Goal: Task Accomplishment & Management: Manage account settings

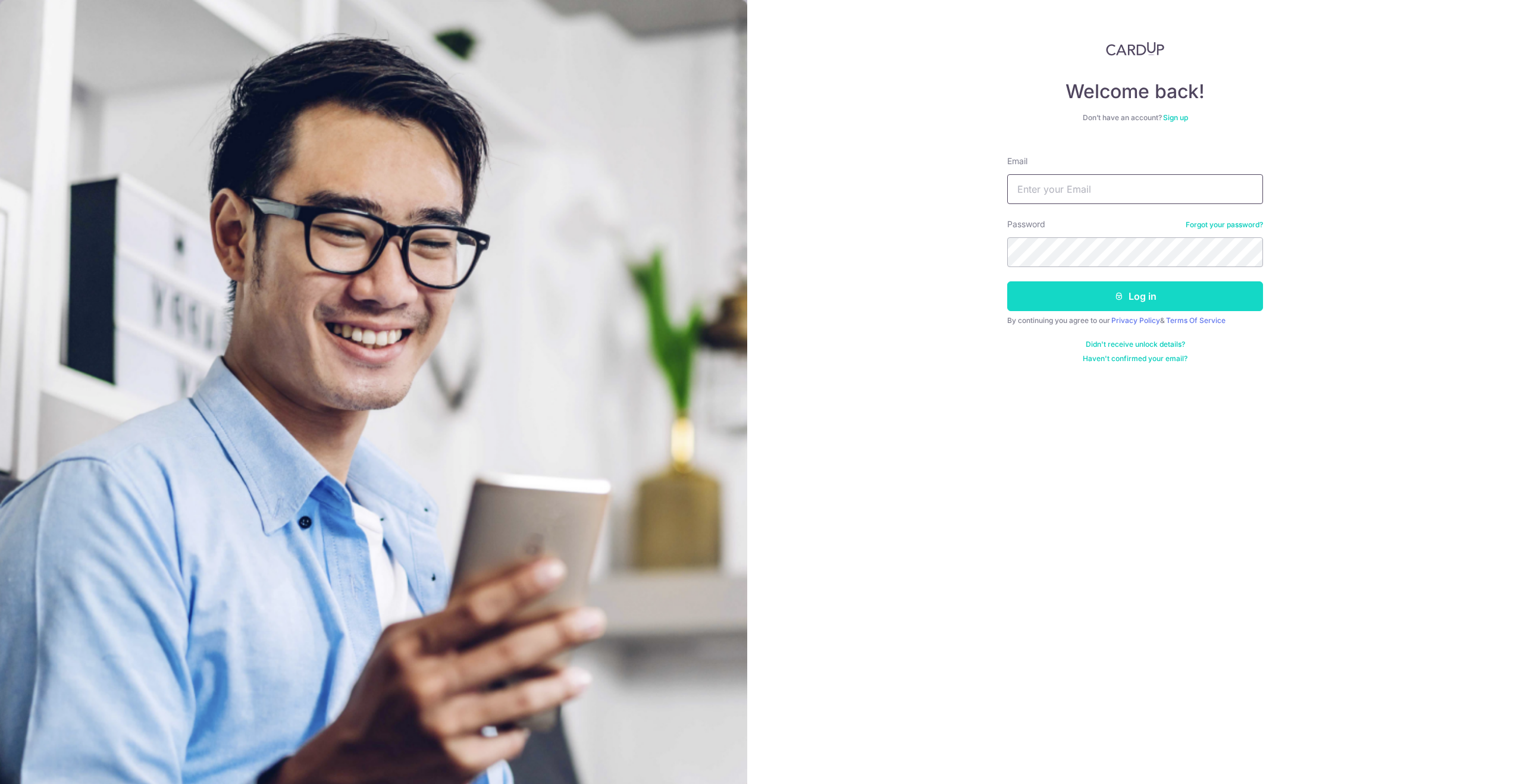
type input "[EMAIL_ADDRESS][DOMAIN_NAME]"
click at [1093, 288] on button "Log in" at bounding box center [1135, 296] width 256 height 29
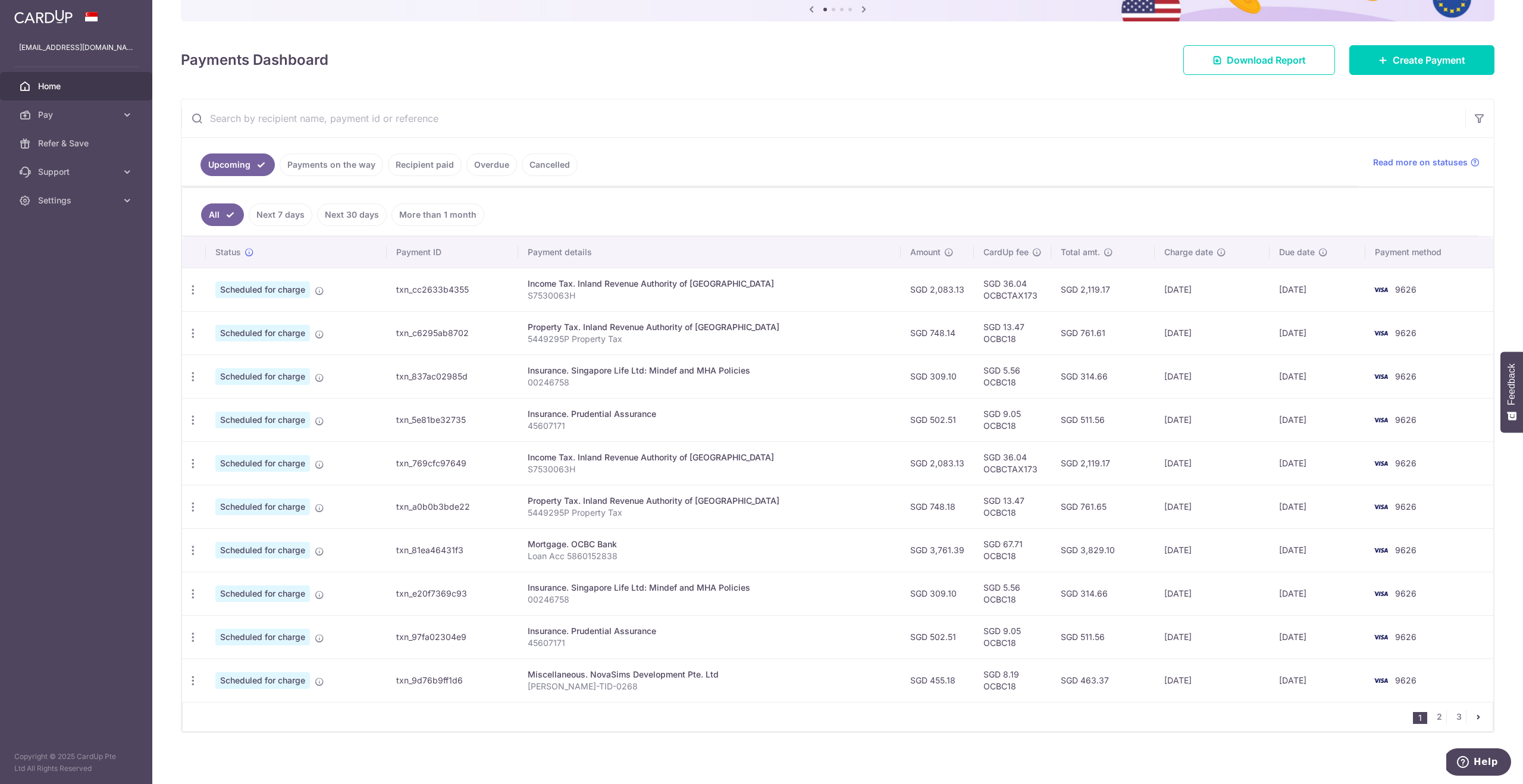
scroll to position [136, 0]
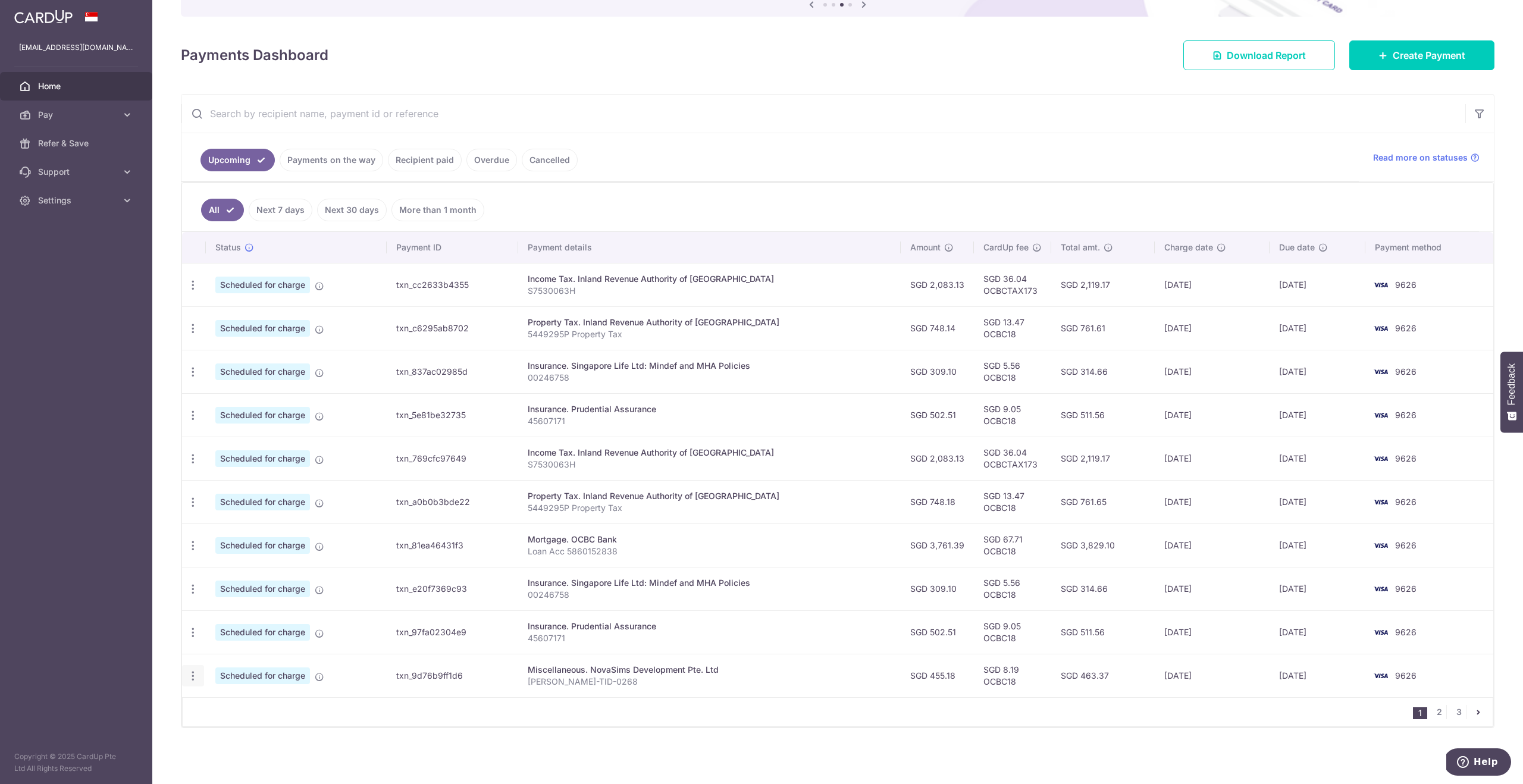
click at [197, 680] on icon "button" at bounding box center [193, 675] width 12 height 12
click at [266, 708] on span "Update payment" at bounding box center [257, 708] width 81 height 14
radio input "true"
type input "455.18"
type input "15/12/2025"
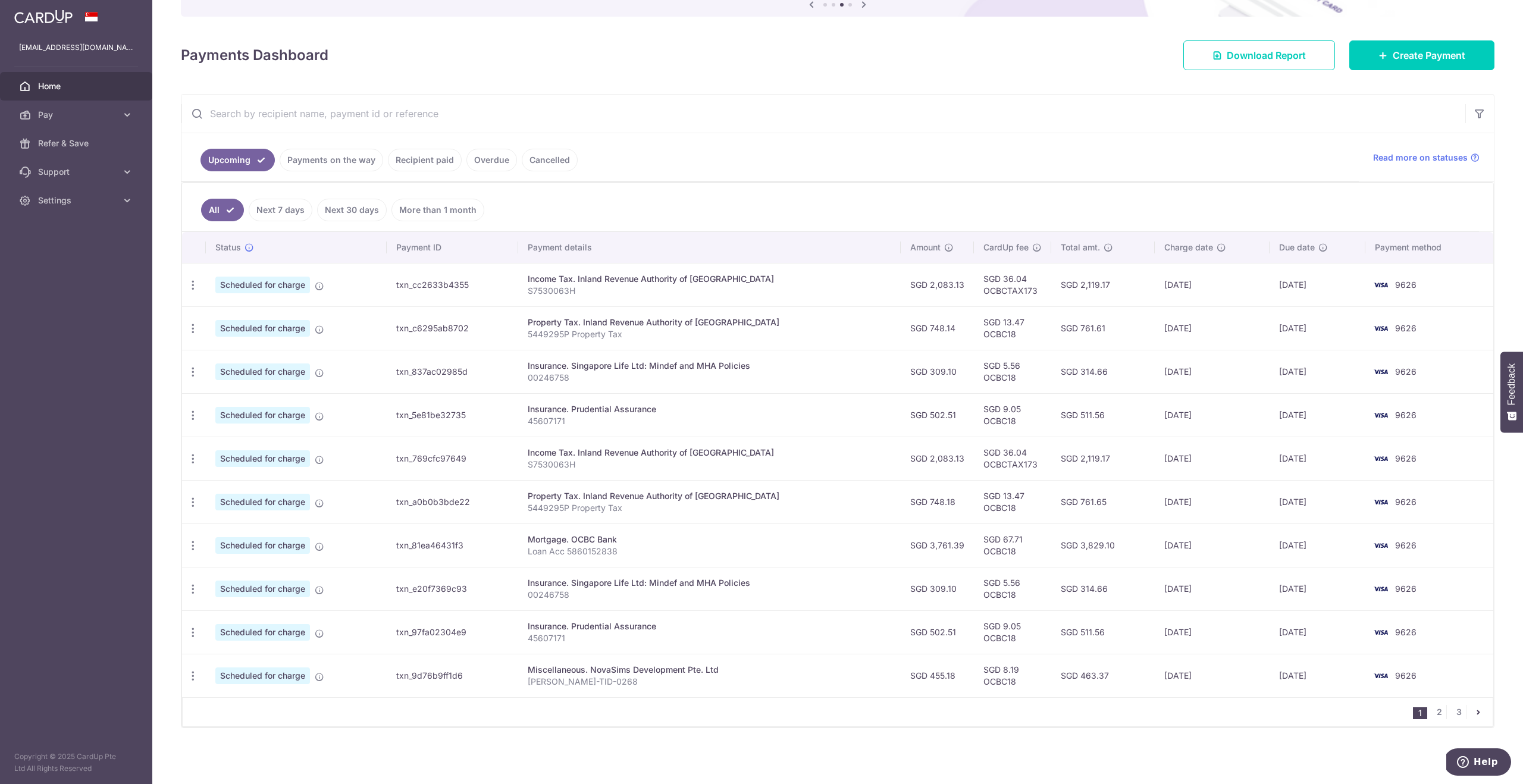
type input "[PERSON_NAME]-TID-0268"
type input "OCBC18"
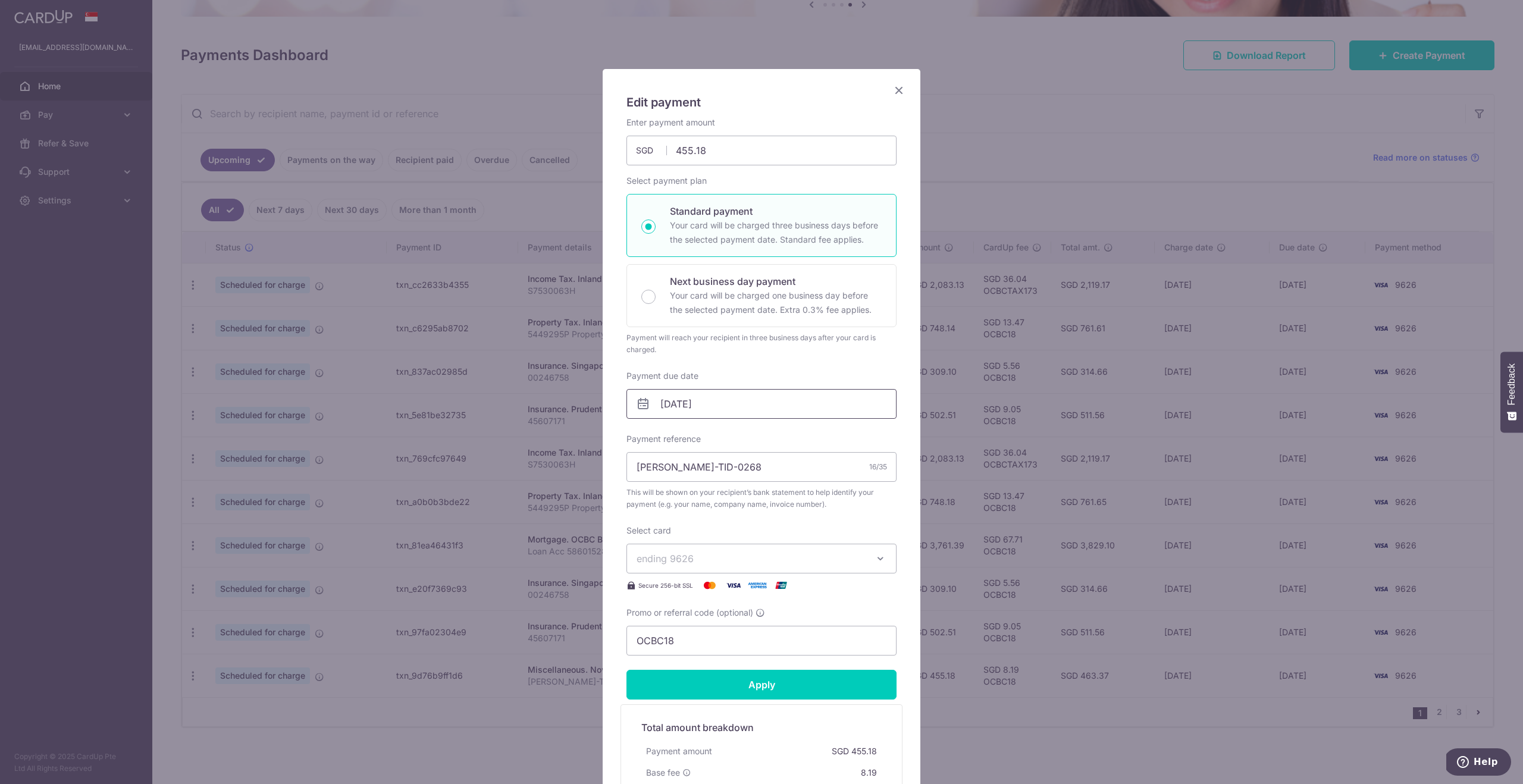
scroll to position [19, 0]
click at [706, 407] on input "15/12/2025" at bounding box center [761, 402] width 270 height 29
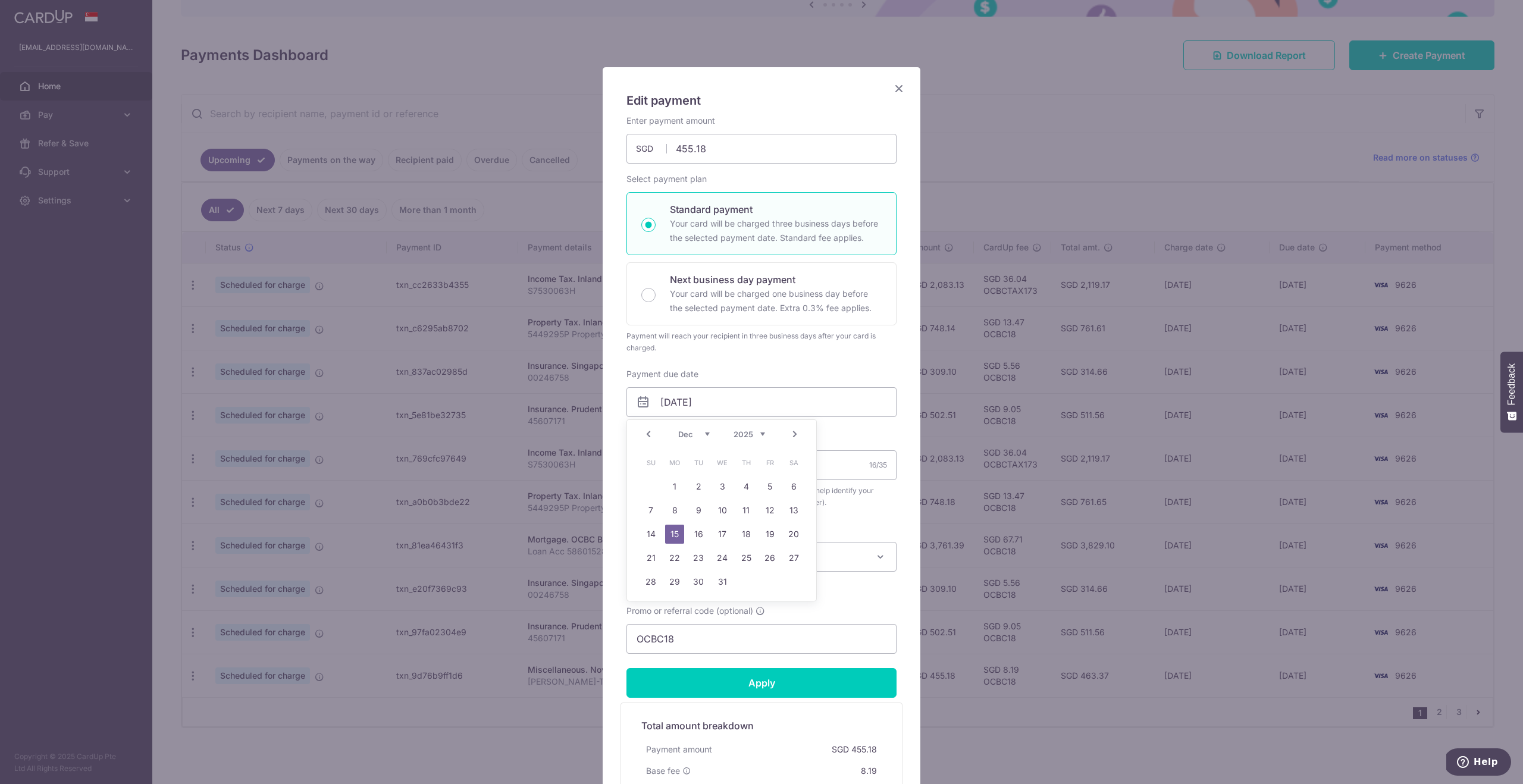
click at [651, 433] on link "Prev" at bounding box center [648, 434] width 14 height 14
click at [651, 433] on div "Prev Next Oct Nov Dec 2025 2026 2027 2028 2029 2030 2031 2032 2033 2034 2035" at bounding box center [721, 434] width 189 height 29
click at [678, 535] on link "13" at bounding box center [675, 534] width 19 height 19
type input "[DATE]"
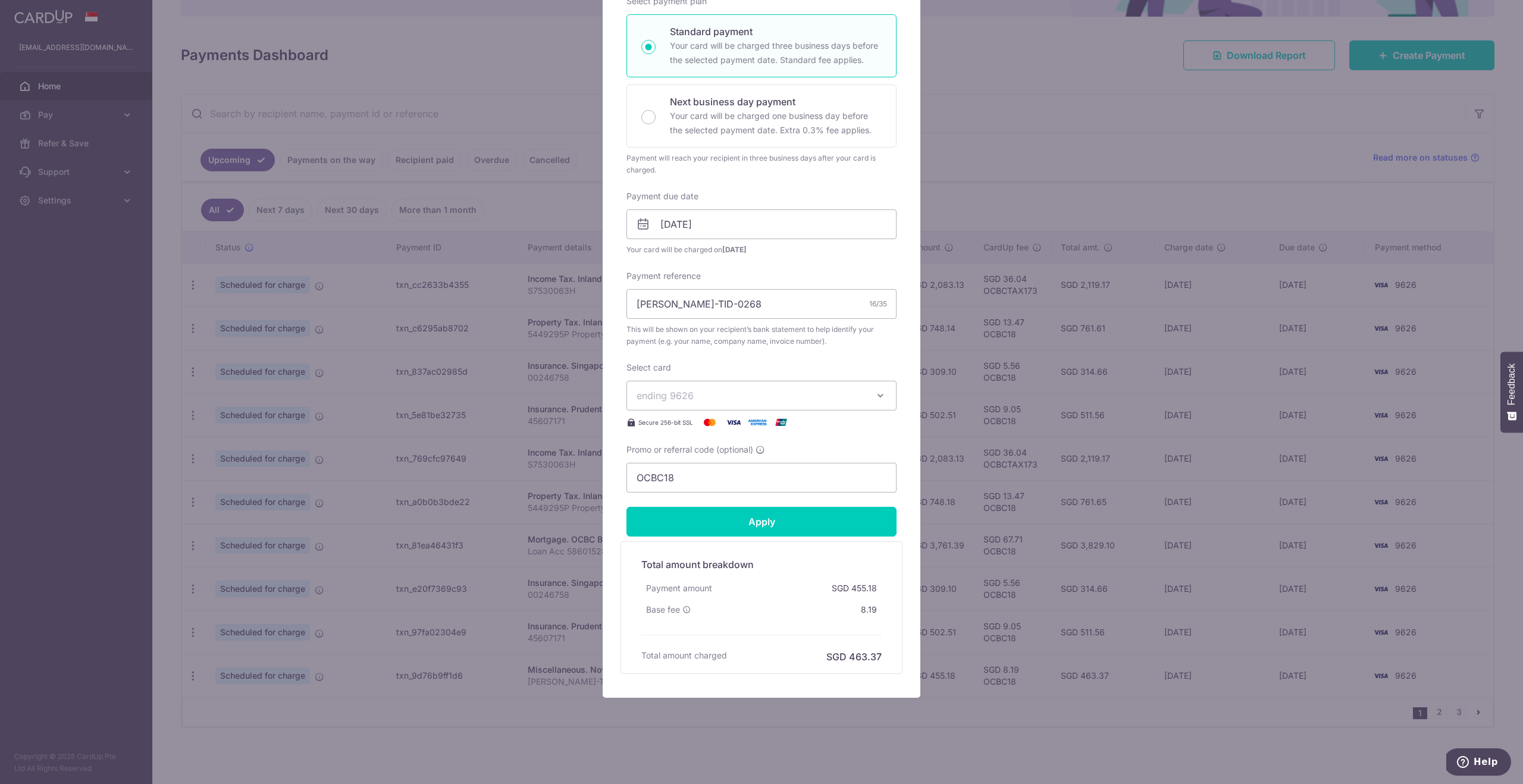
scroll to position [0, 0]
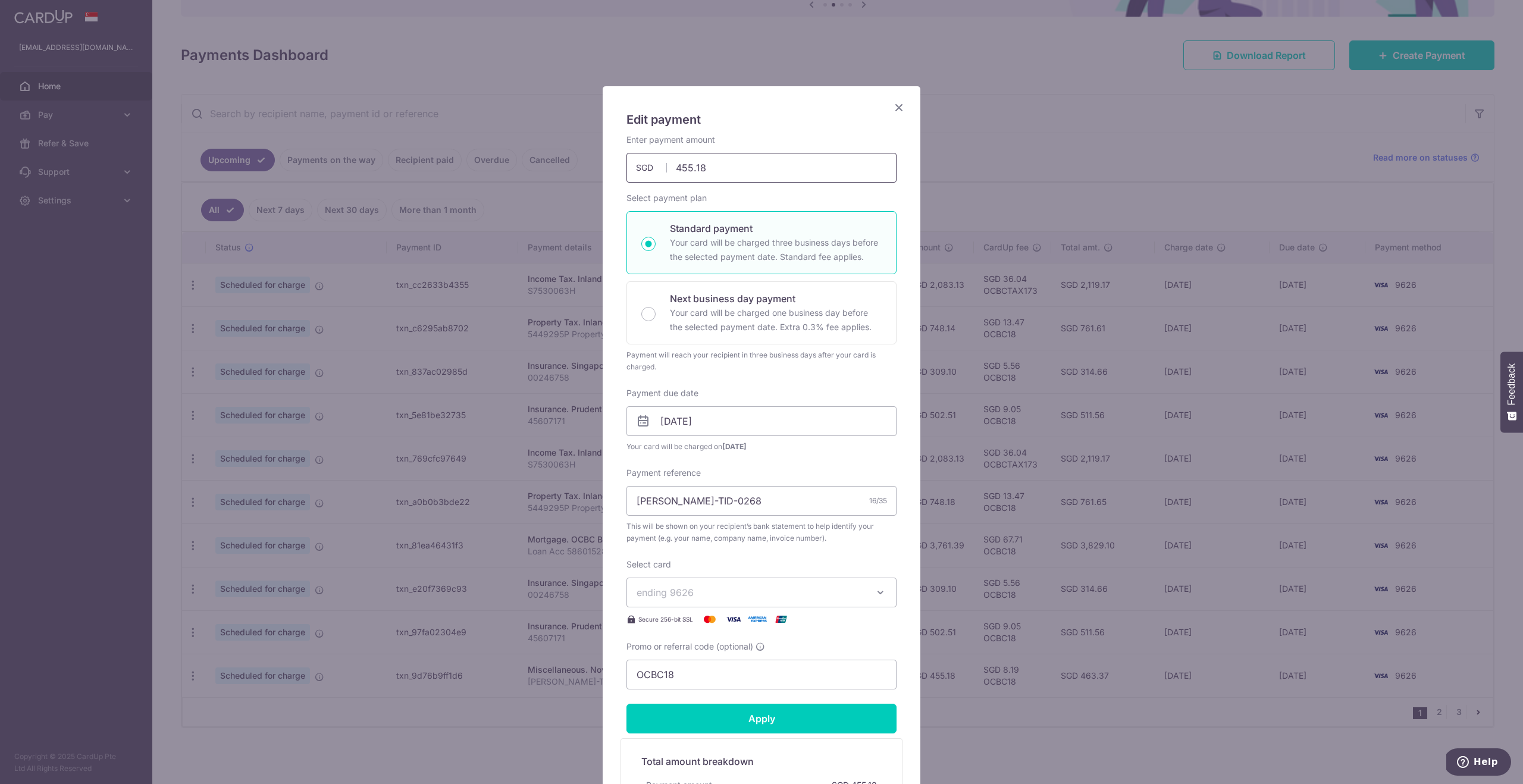
drag, startPoint x: 717, startPoint y: 165, endPoint x: 669, endPoint y: 167, distance: 48.0
click at [669, 167] on input "455.18" at bounding box center [761, 168] width 270 height 29
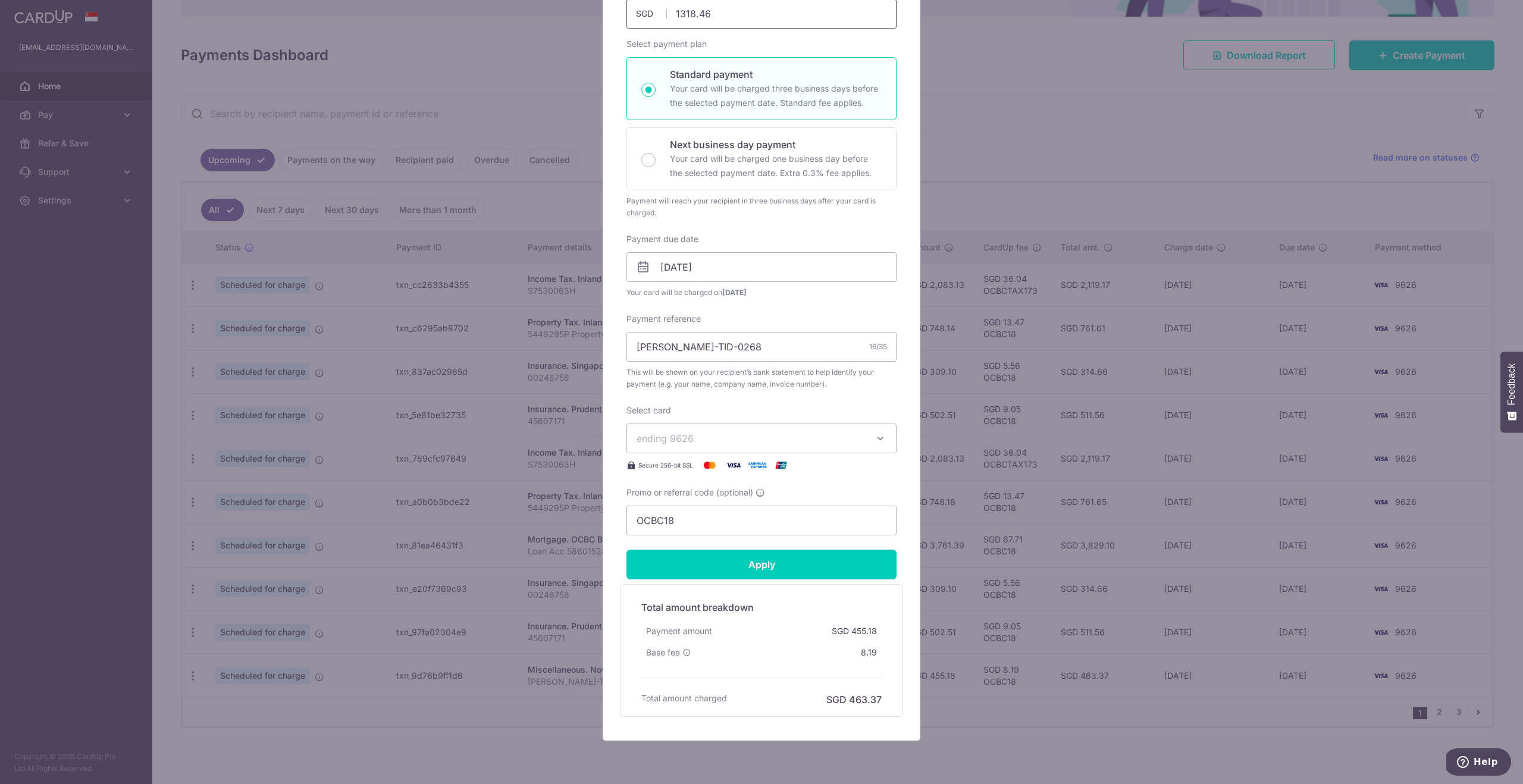
scroll to position [197, 0]
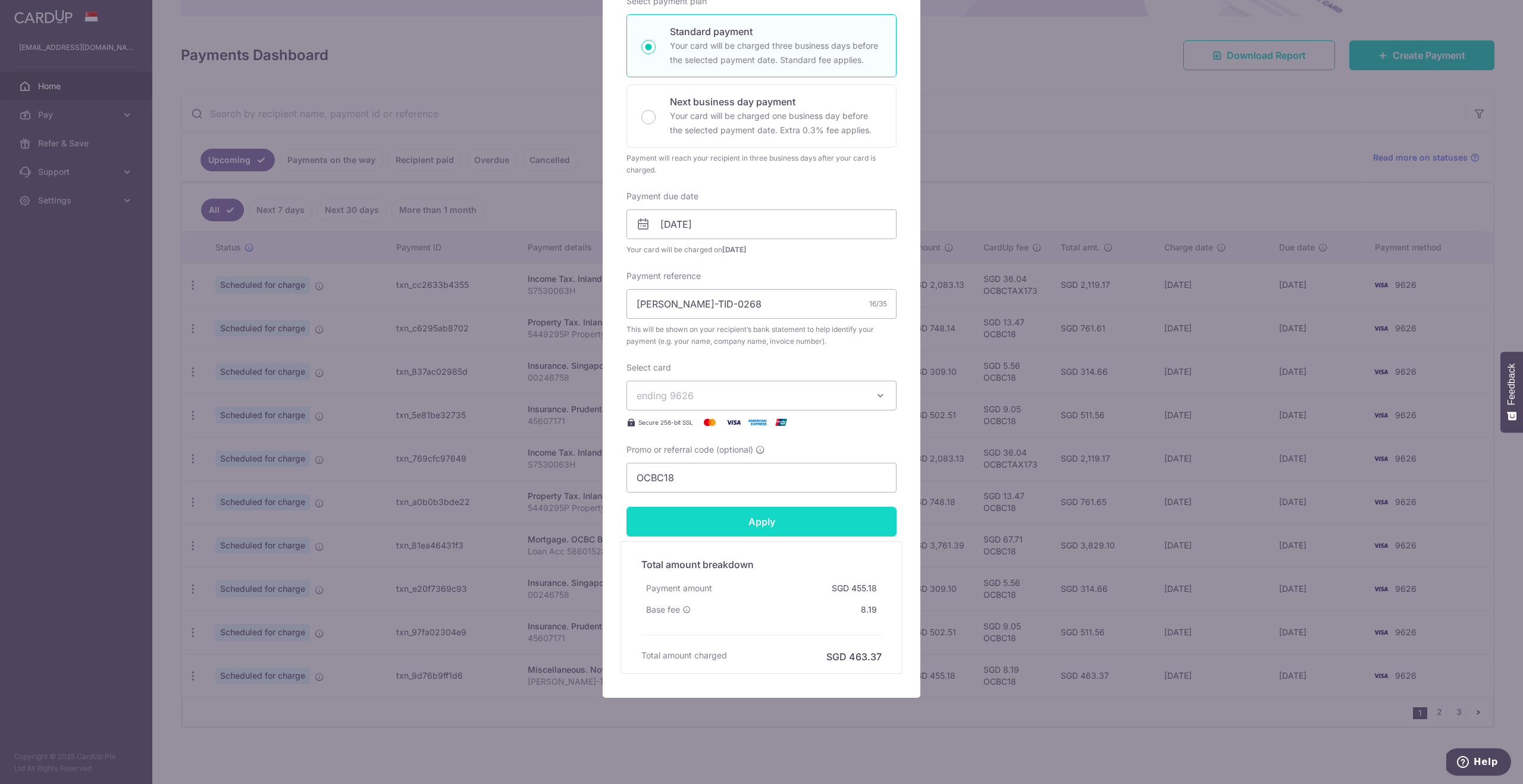
type input "1,318.46"
click at [756, 522] on form "By clicking apply, you will make changes to all payments to NovaSims Developmen…" at bounding box center [761, 305] width 270 height 737
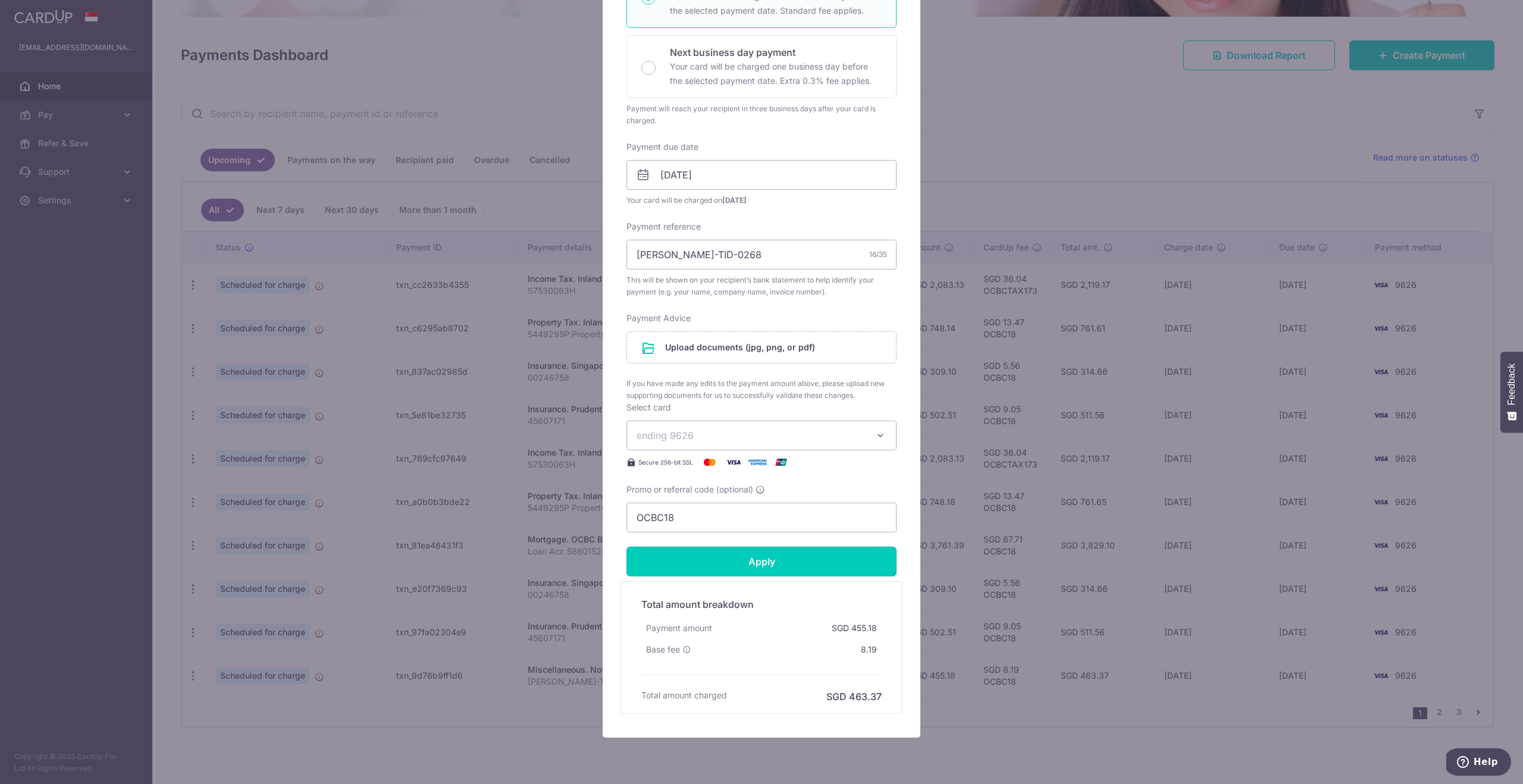
scroll to position [286, 0]
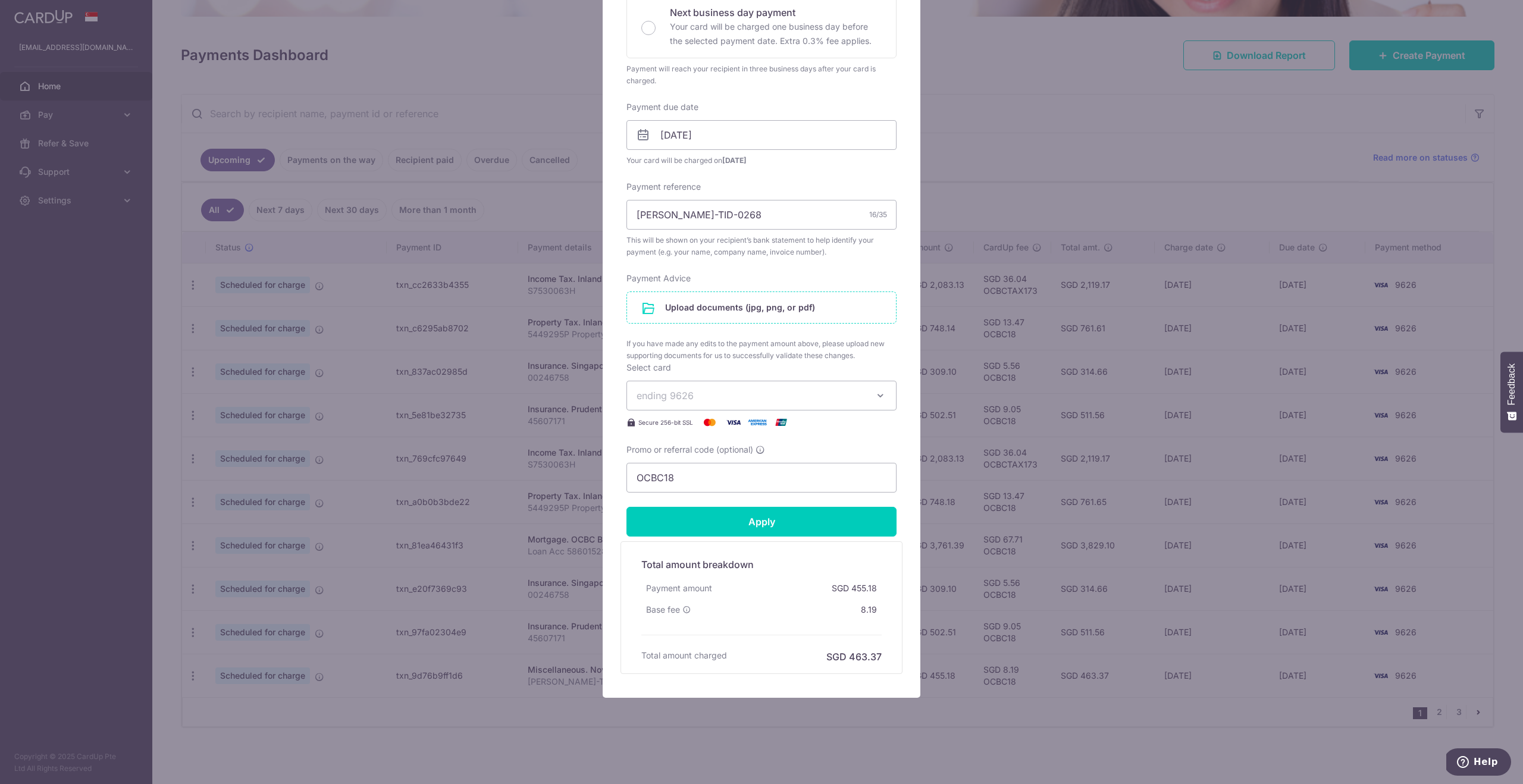
click at [725, 308] on input "file" at bounding box center [762, 307] width 269 height 31
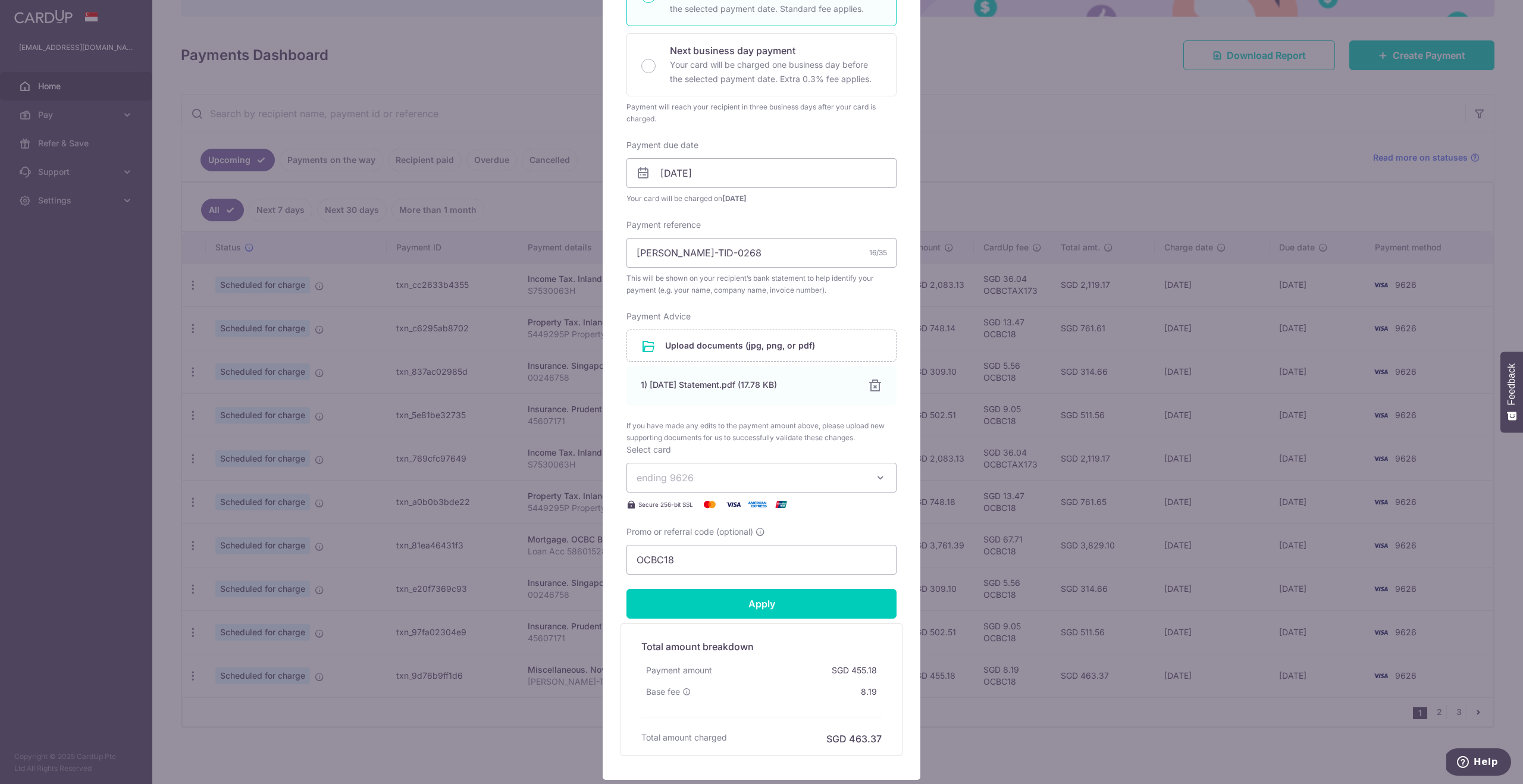
scroll to position [330, 0]
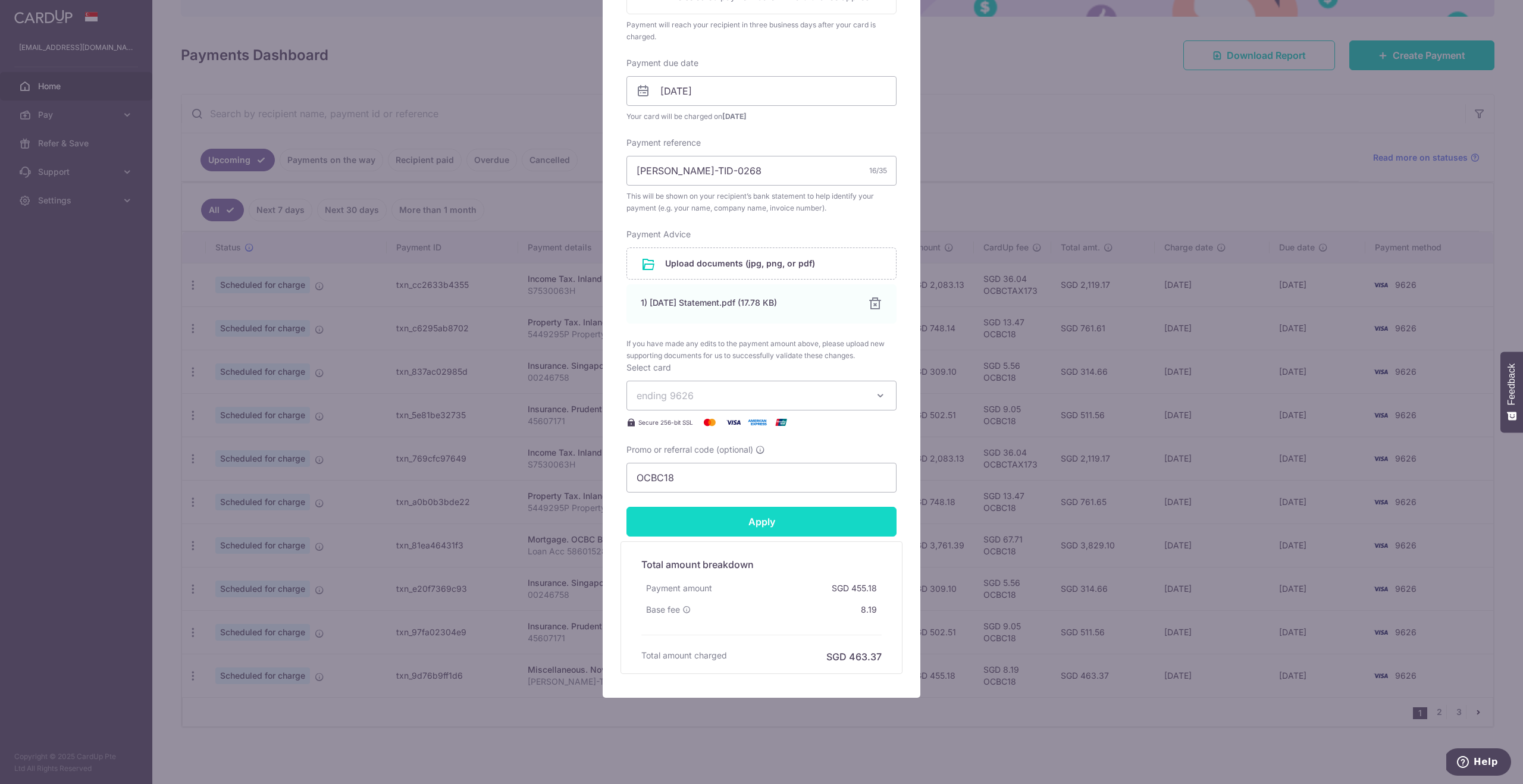
click at [748, 524] on input "Apply" at bounding box center [761, 522] width 270 height 29
type input "Successfully Applied"
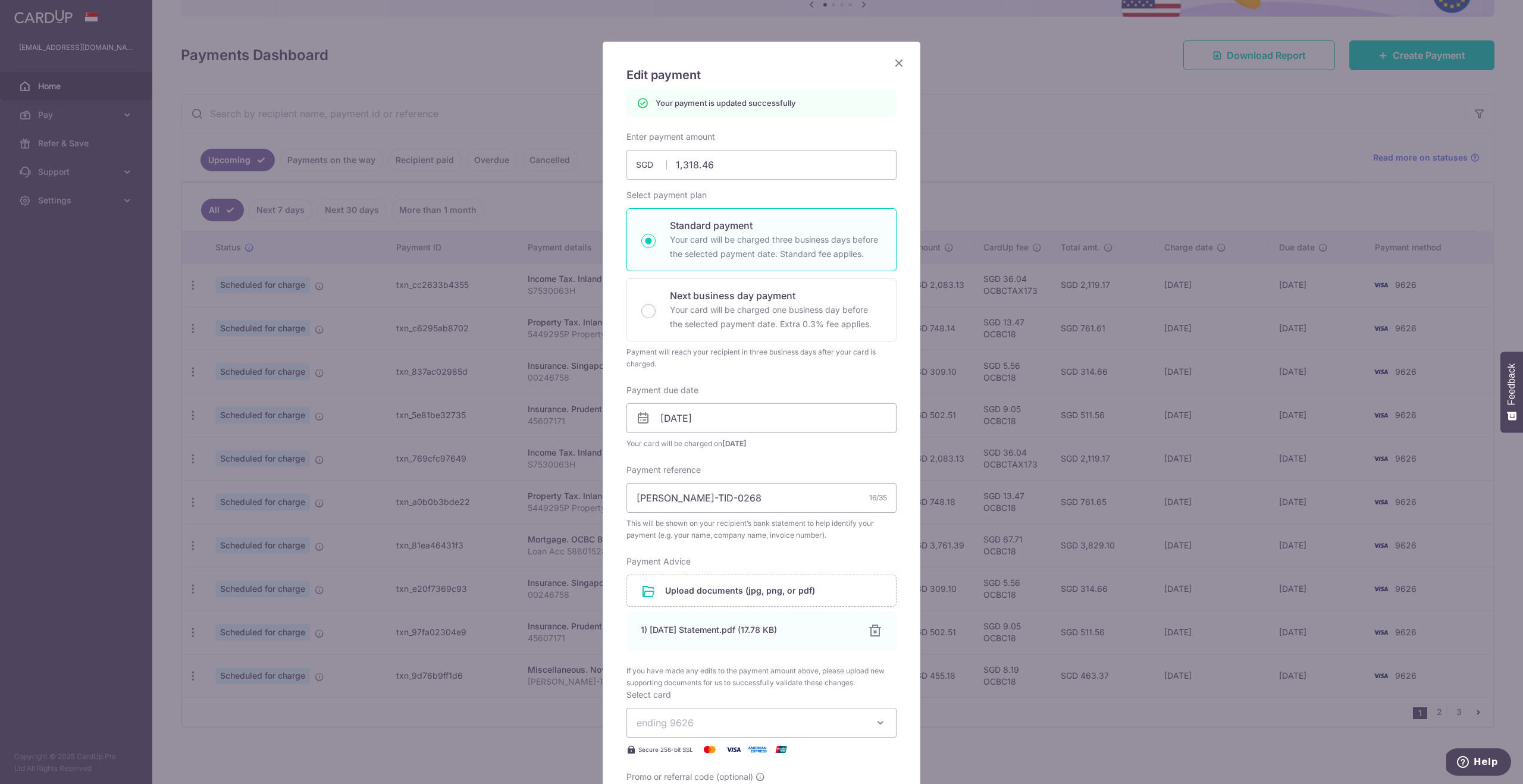
scroll to position [0, 0]
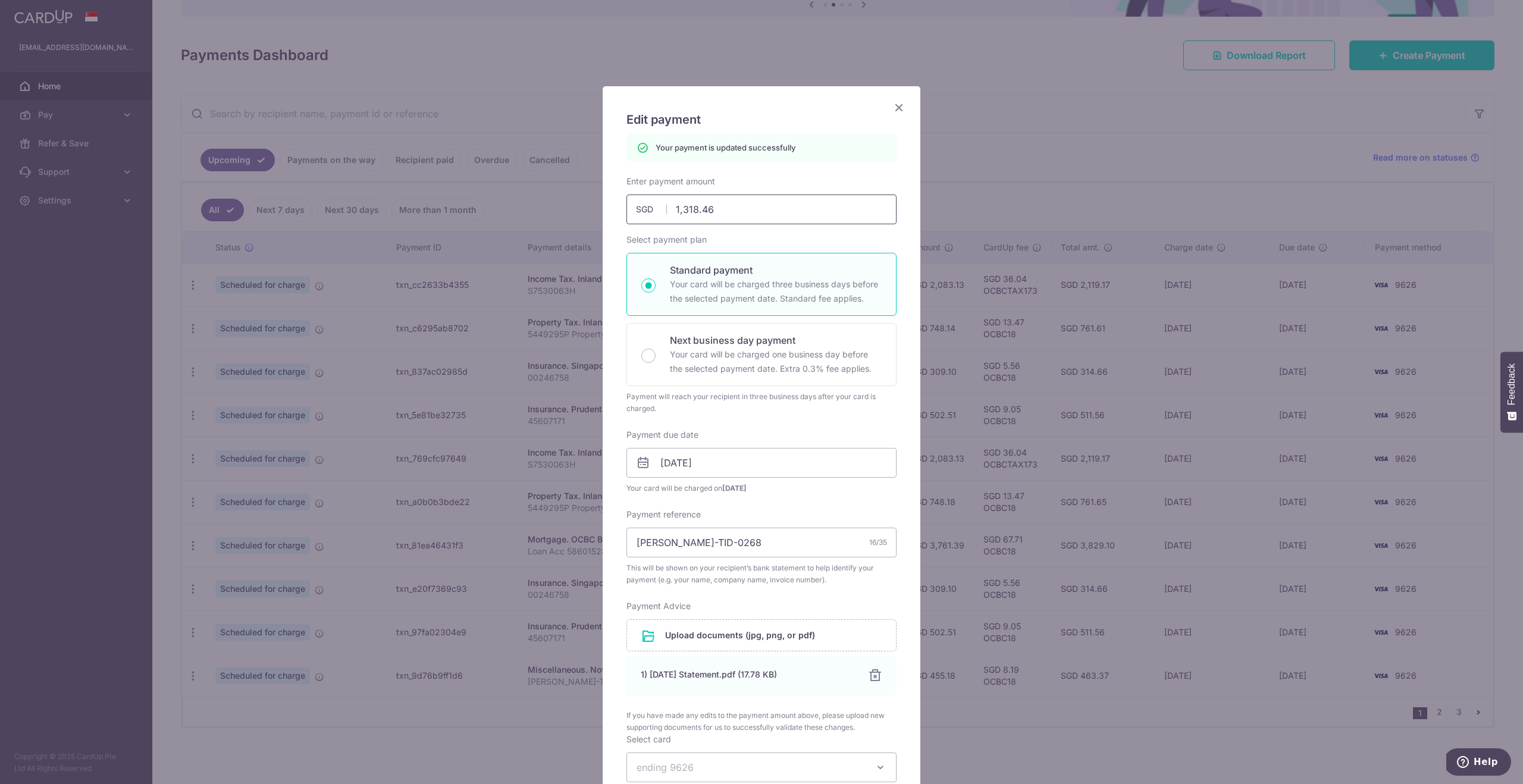
drag, startPoint x: 720, startPoint y: 214, endPoint x: 661, endPoint y: 213, distance: 59.0
click at [661, 213] on div "1,318.46 1318.46 SGD" at bounding box center [761, 209] width 270 height 29
drag, startPoint x: 723, startPoint y: 210, endPoint x: 667, endPoint y: 208, distance: 56.0
click at [667, 208] on input "1,318.46" at bounding box center [761, 209] width 270 height 29
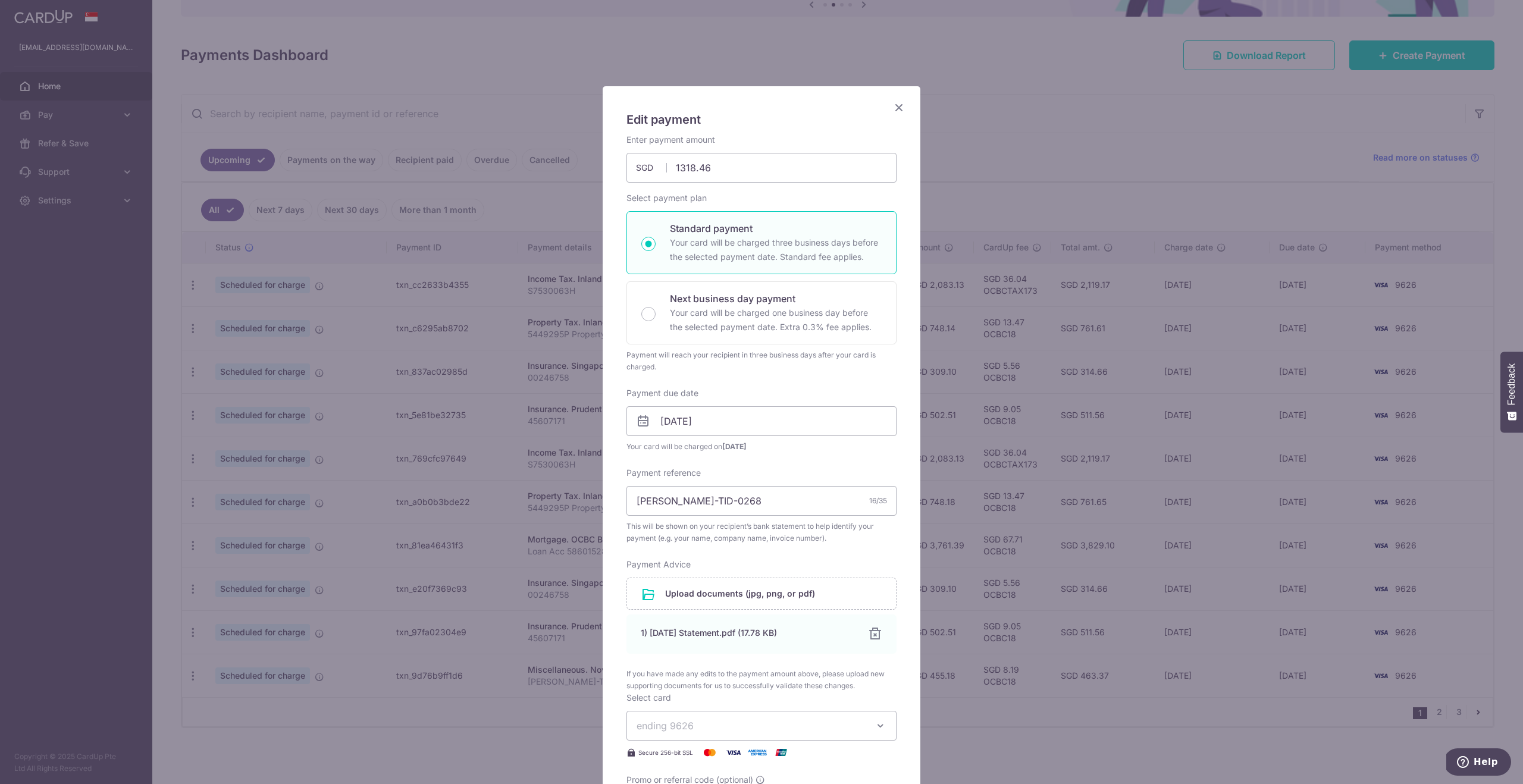
type input "1,318.46"
type input "Apply"
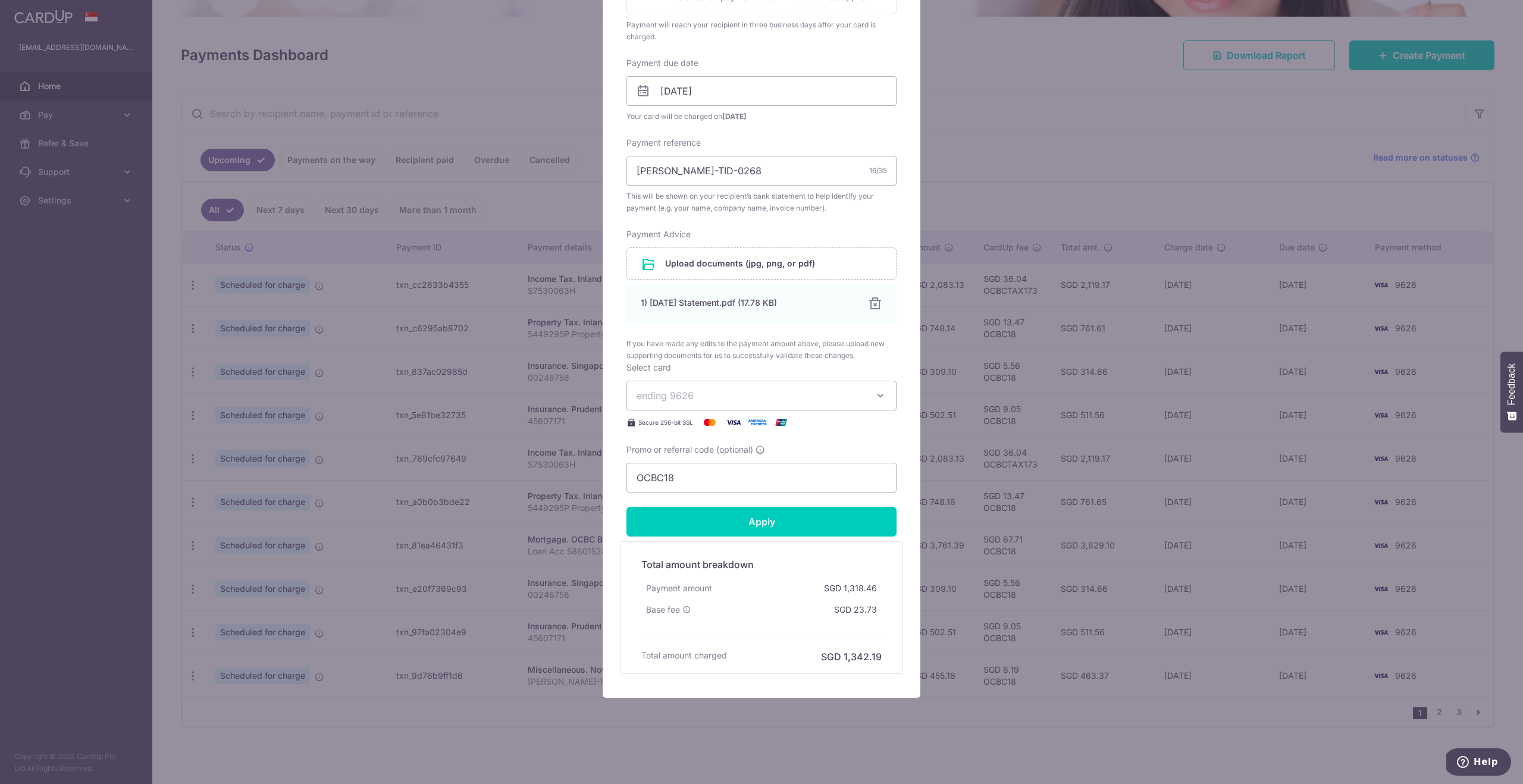
type input "1,318.46"
drag, startPoint x: 878, startPoint y: 611, endPoint x: 859, endPoint y: 610, distance: 19.0
click at [856, 611] on div "SGD 23.73" at bounding box center [855, 609] width 52 height 21
copy div "23.73"
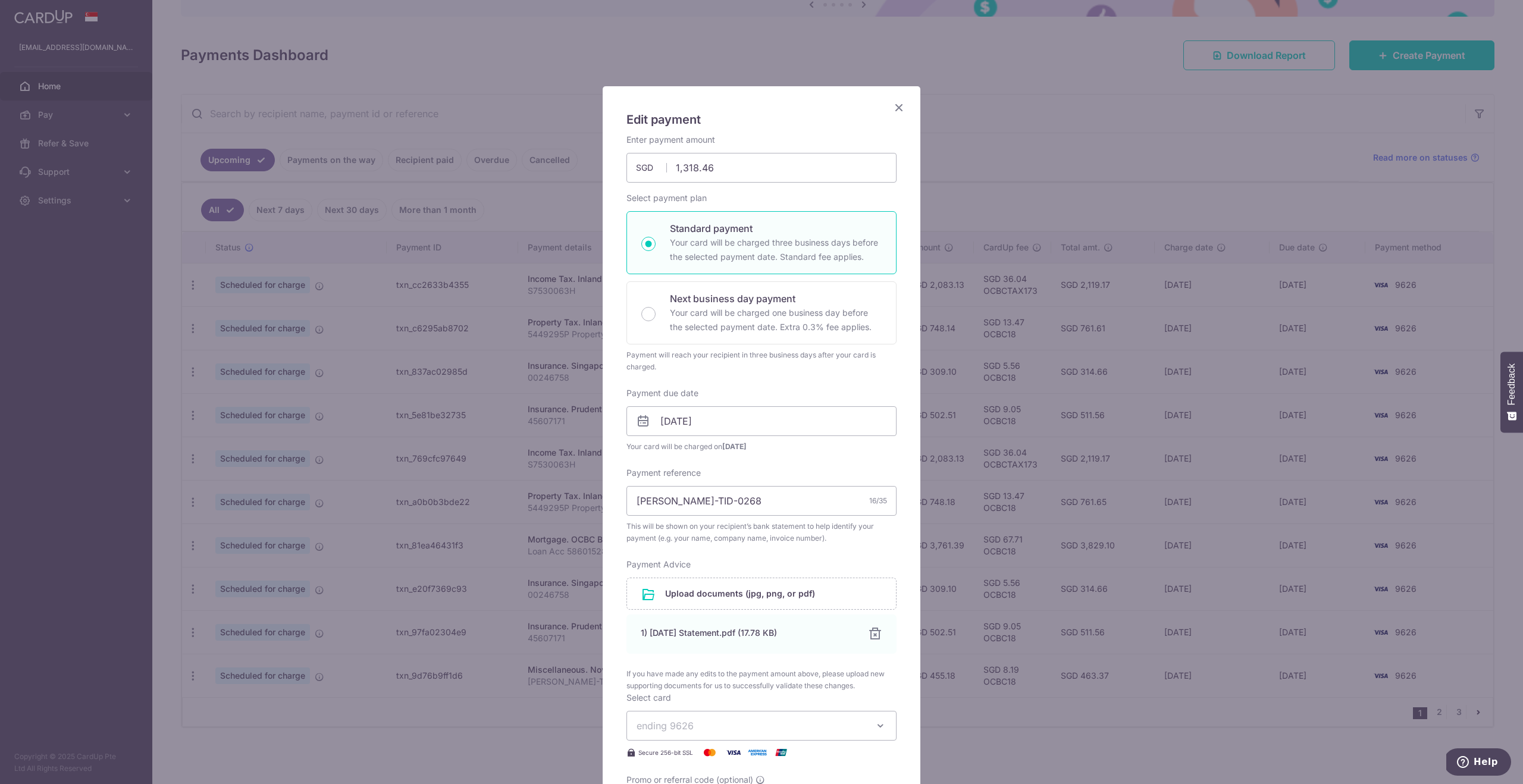
click at [900, 108] on icon "Close" at bounding box center [898, 107] width 14 height 15
